Goal: Information Seeking & Learning: Learn about a topic

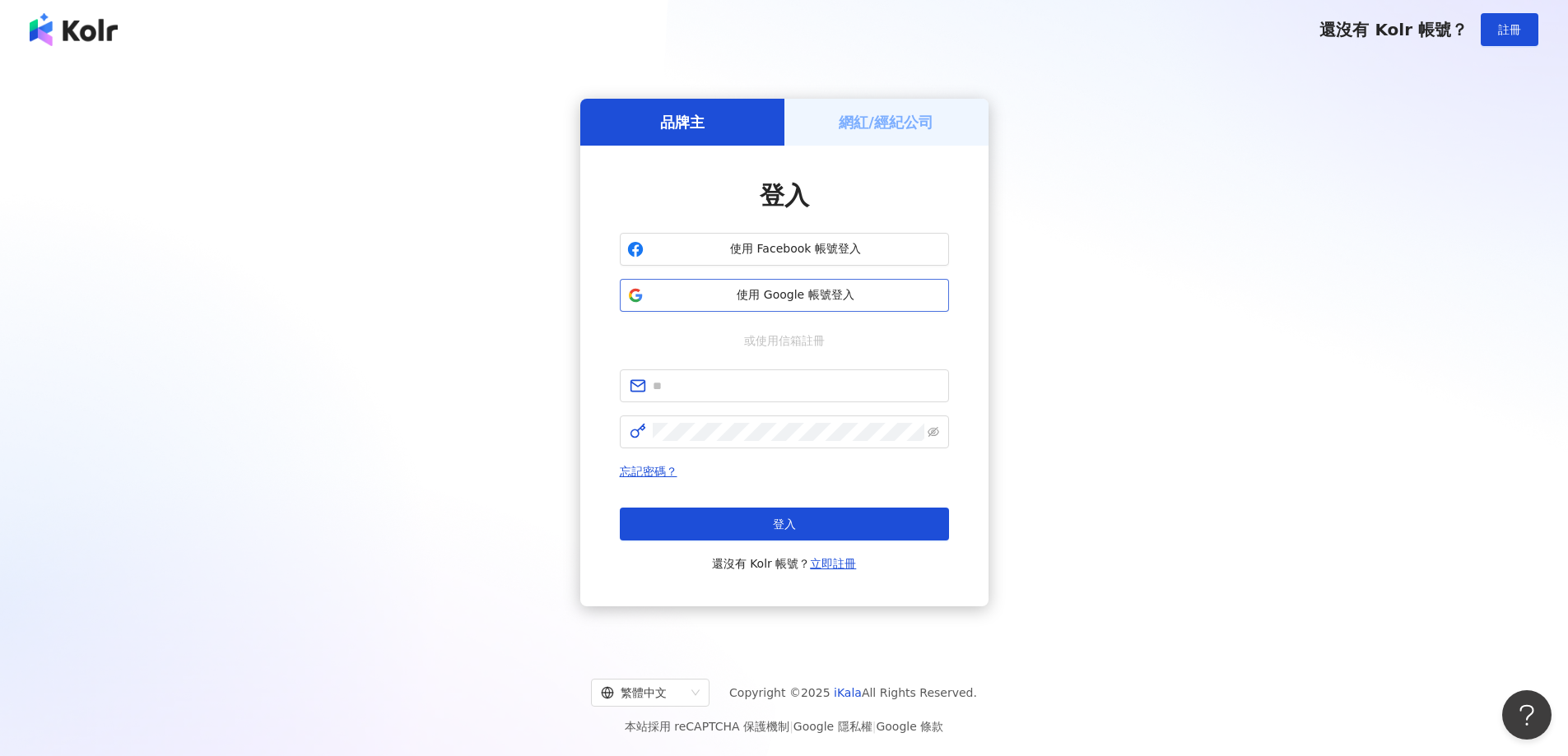
click at [847, 297] on span "使用 Google 帳號登入" at bounding box center [796, 295] width 291 height 16
click at [832, 308] on button "使用 Google 帳號登入" at bounding box center [784, 295] width 329 height 33
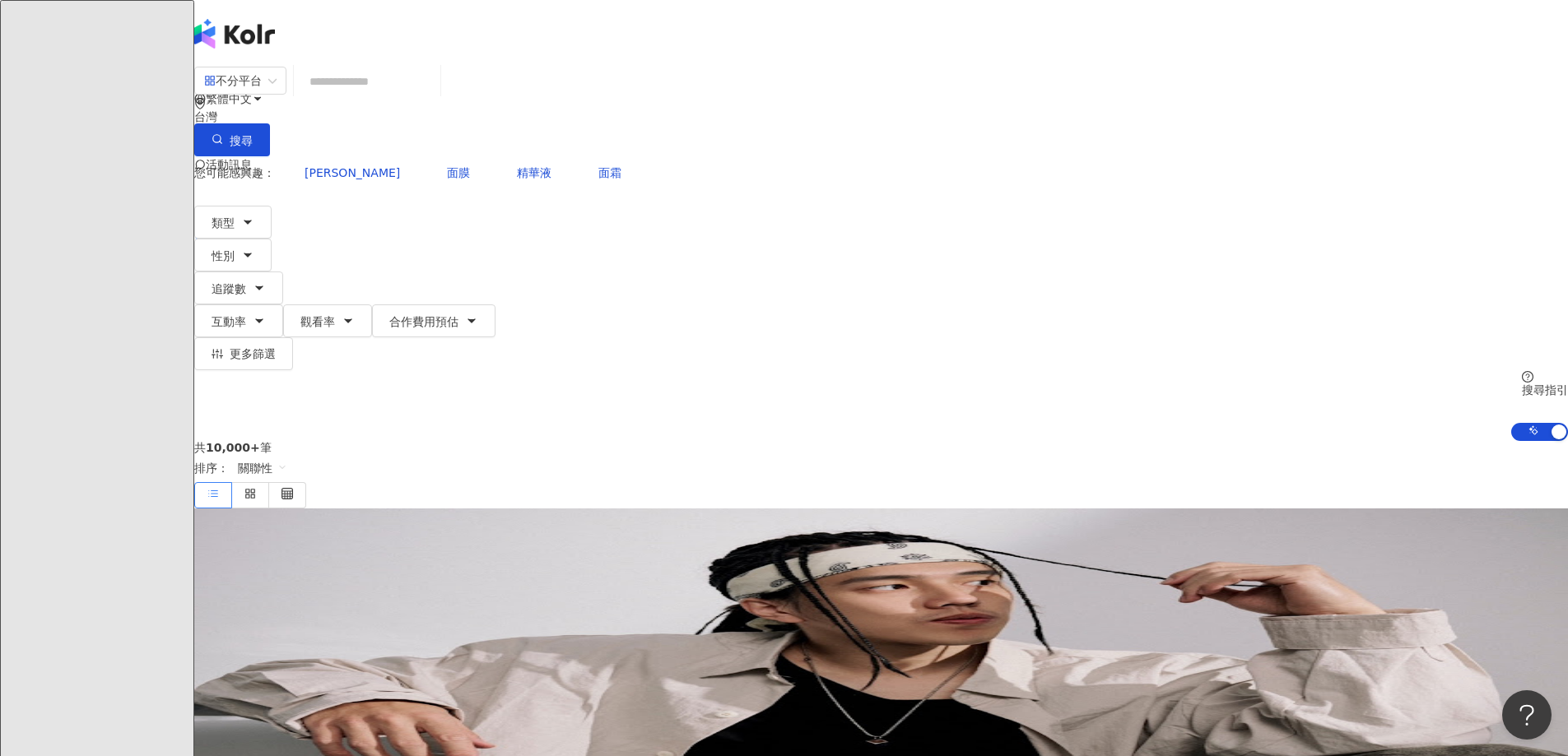
click at [434, 87] on input "search" at bounding box center [367, 82] width 133 height 31
click at [434, 95] on input "search" at bounding box center [367, 82] width 133 height 31
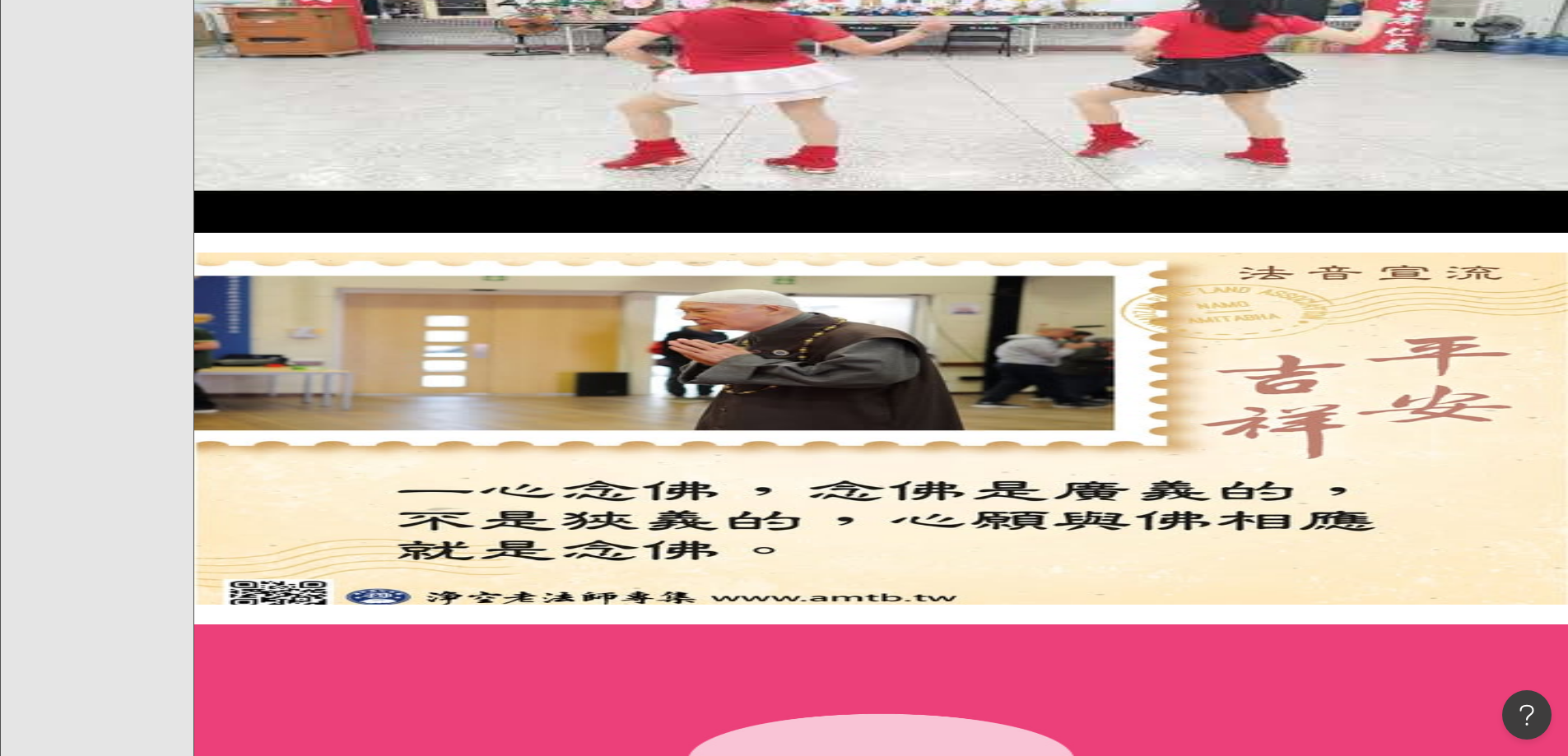
scroll to position [1298, 0]
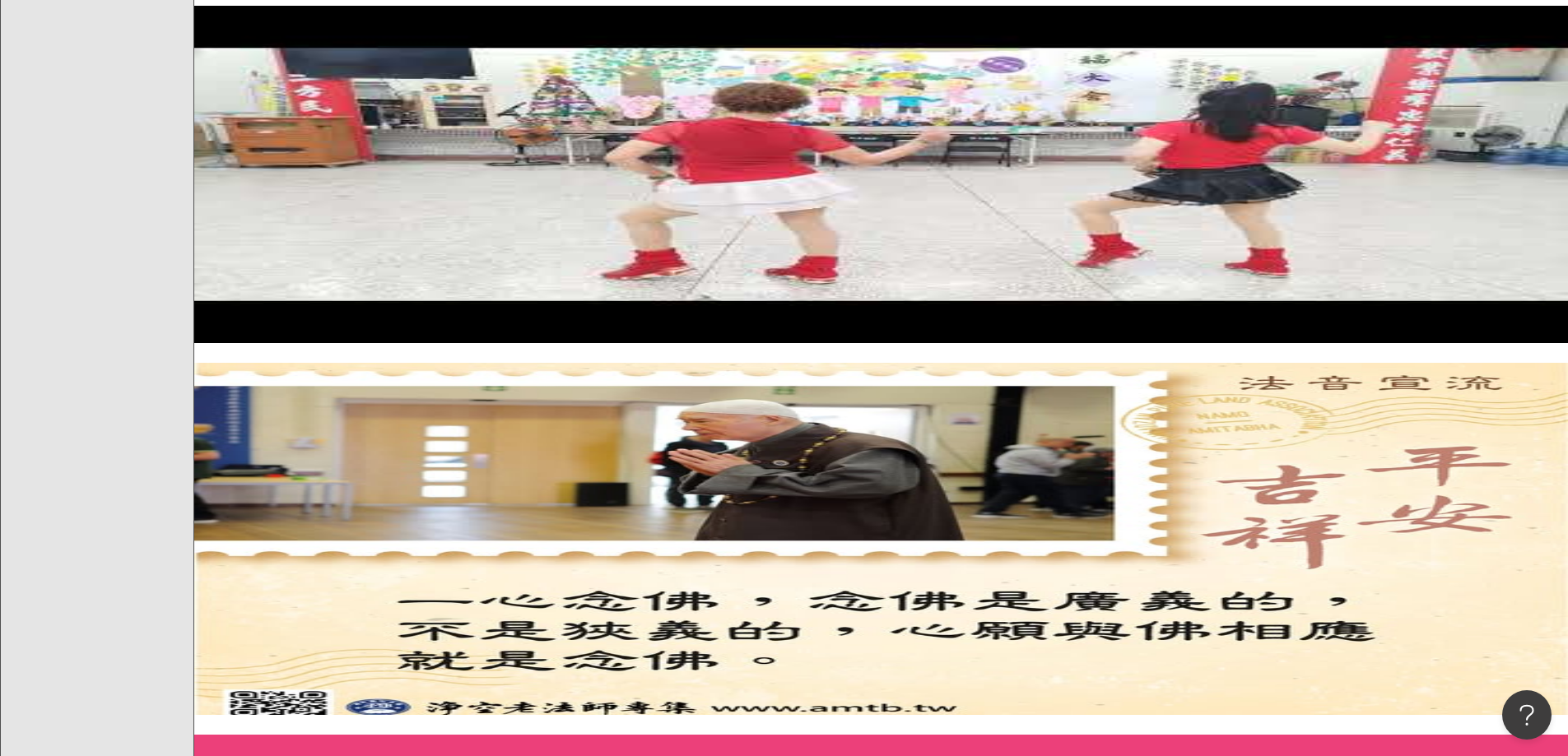
type input "**********"
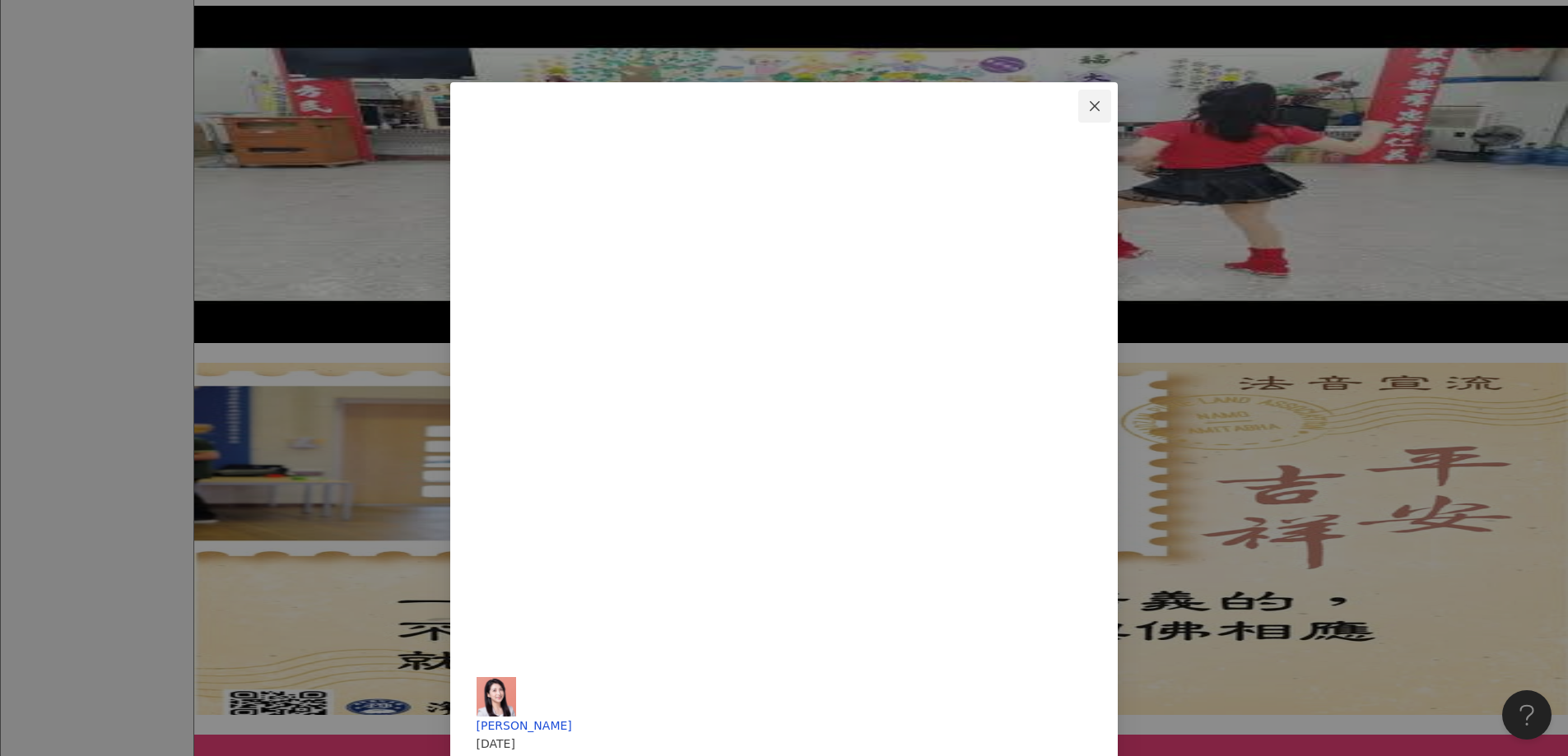
click at [1111, 108] on span "Close" at bounding box center [1094, 107] width 33 height 14
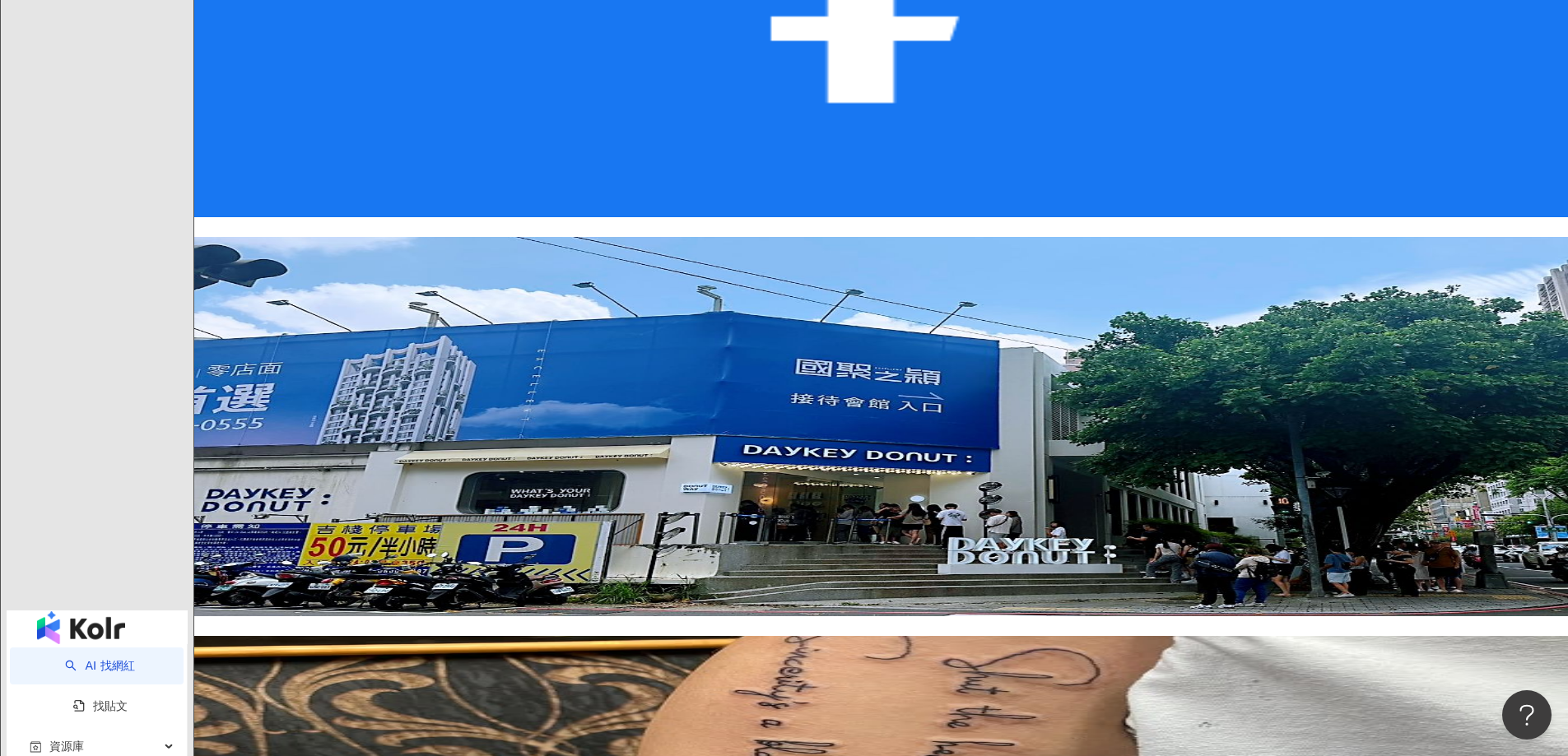
scroll to position [2565, 0]
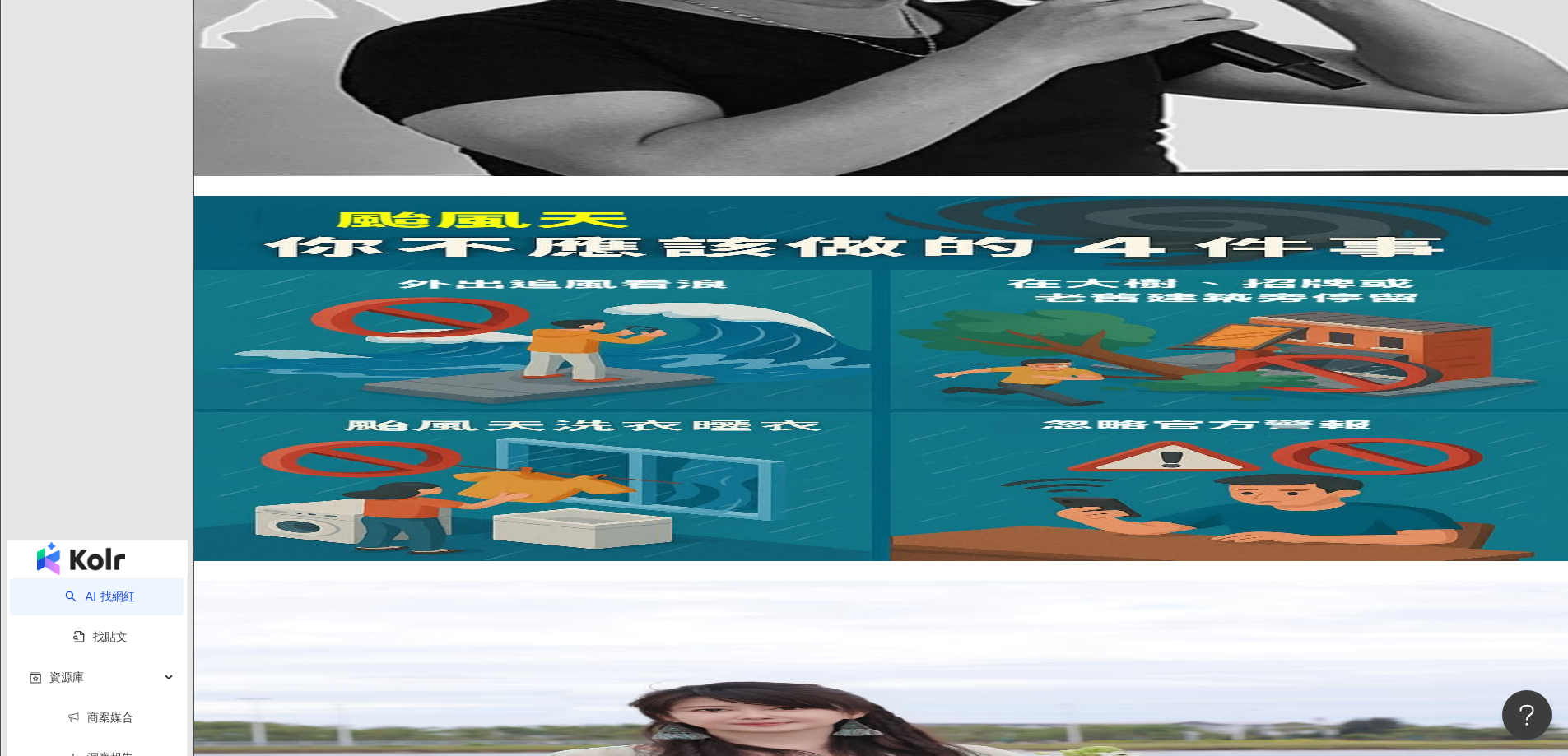
click at [1543, 137] on main "**********" at bounding box center [880, 732] width 1373 height 6461
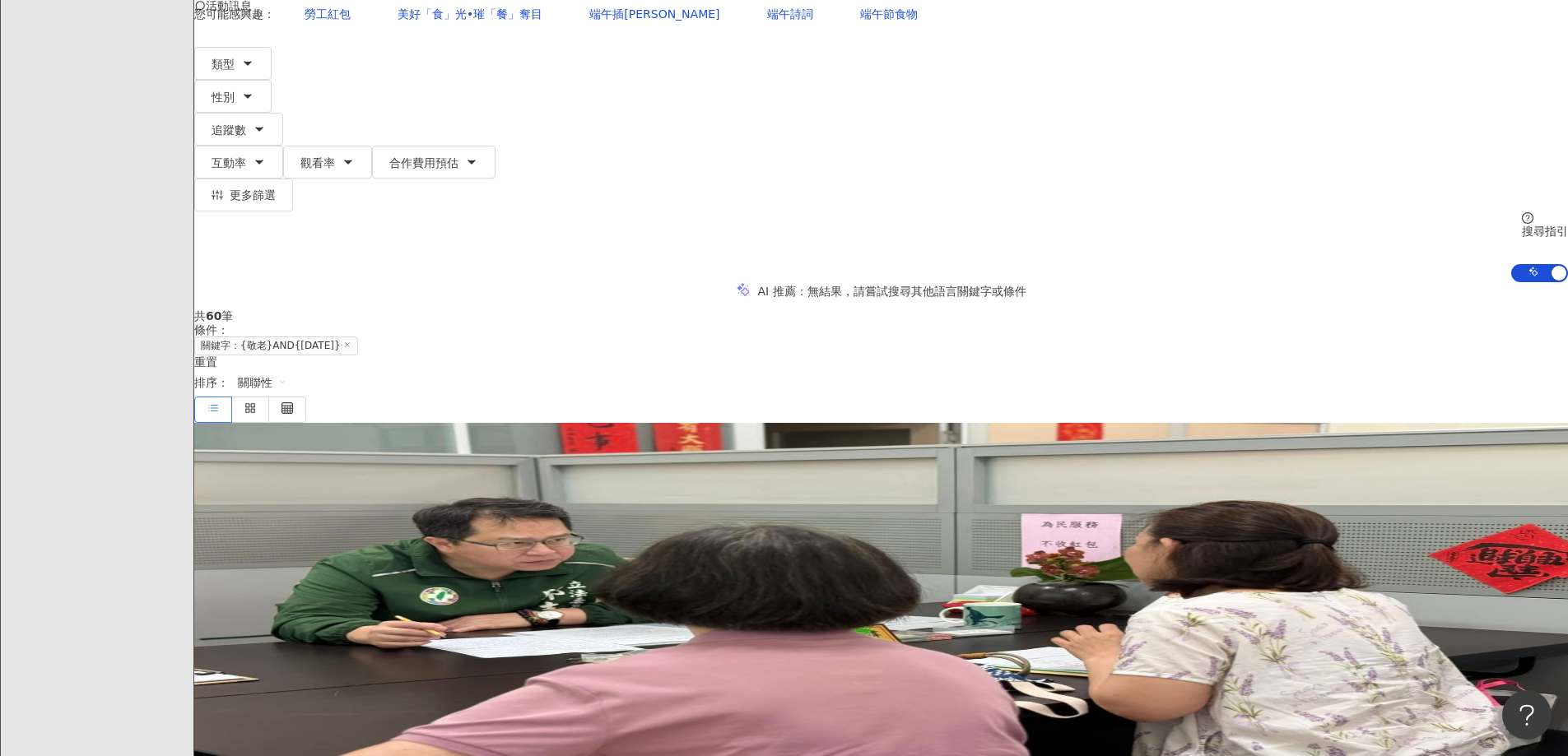
scroll to position [149, 0]
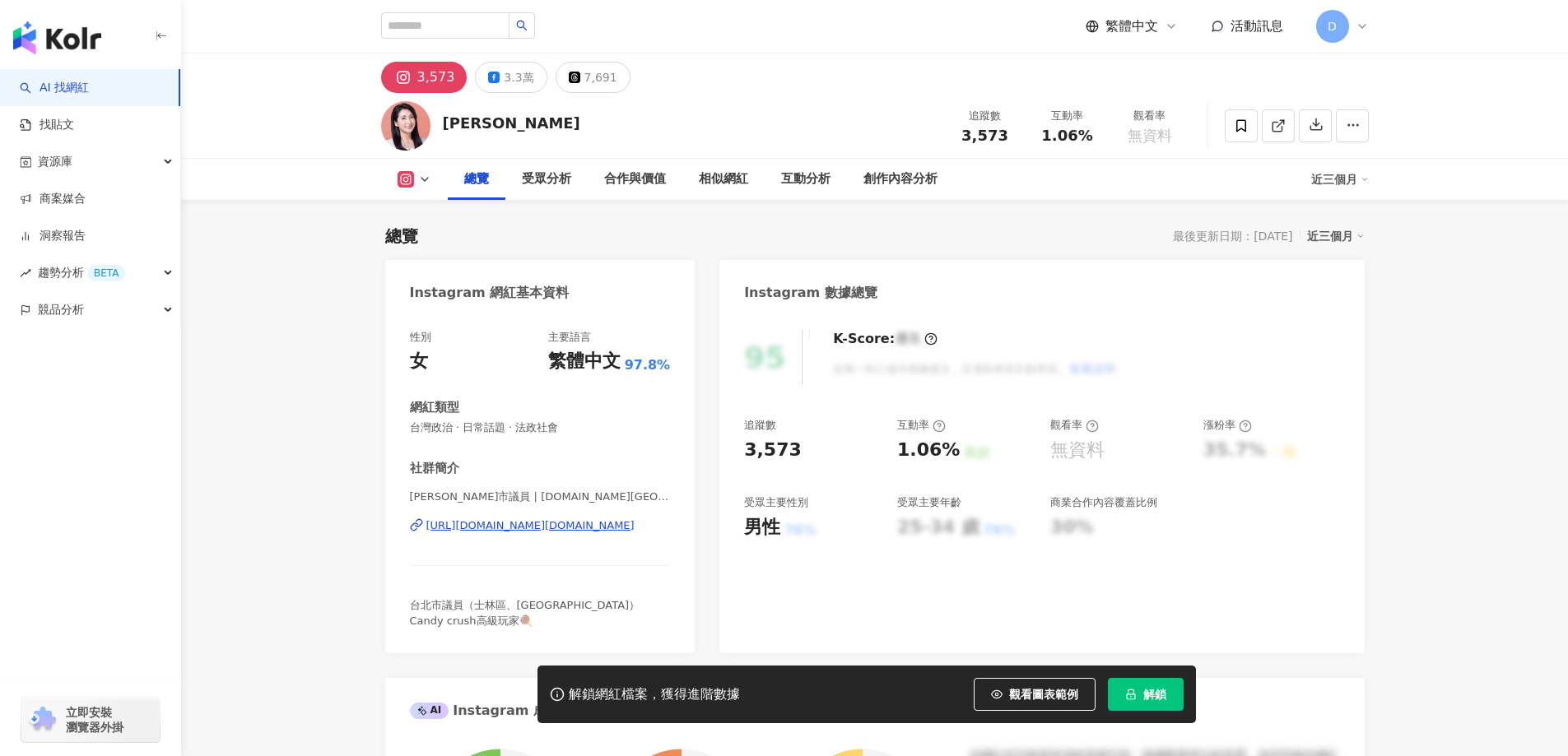
scroll to position [549, 0]
